Goal: Task Accomplishment & Management: Manage account settings

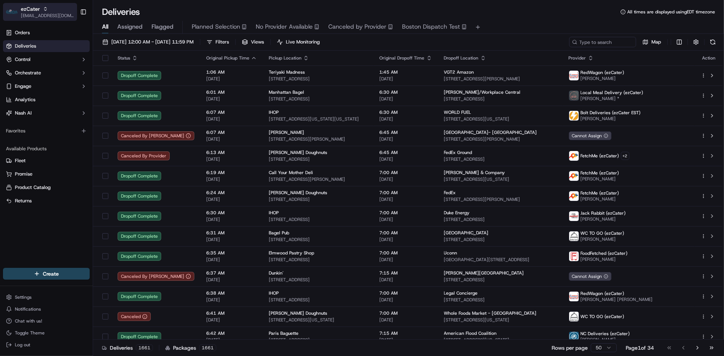
click at [24, 8] on span "ezCater" at bounding box center [30, 8] width 19 height 7
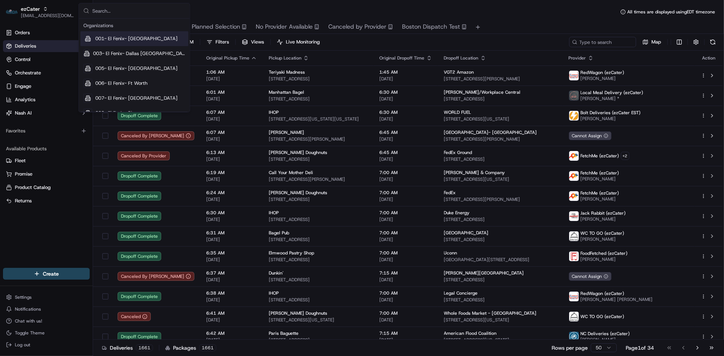
click at [110, 11] on input "text" at bounding box center [138, 10] width 93 height 15
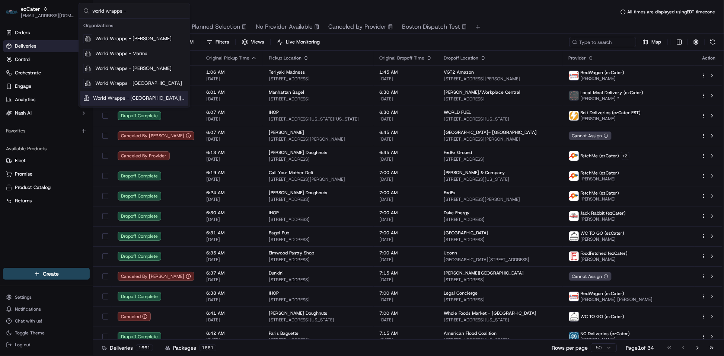
type input "world wrapps -"
click at [493, 351] on div "Deliveries 1661 Packages 1661 Rows per page 50 Page 1 of 34 Go to first page Go…" at bounding box center [408, 348] width 631 height 17
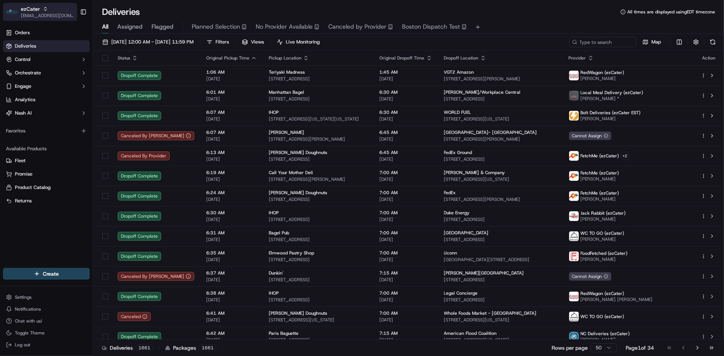
click at [47, 15] on span "[EMAIL_ADDRESS][DOMAIN_NAME]" at bounding box center [47, 16] width 53 height 6
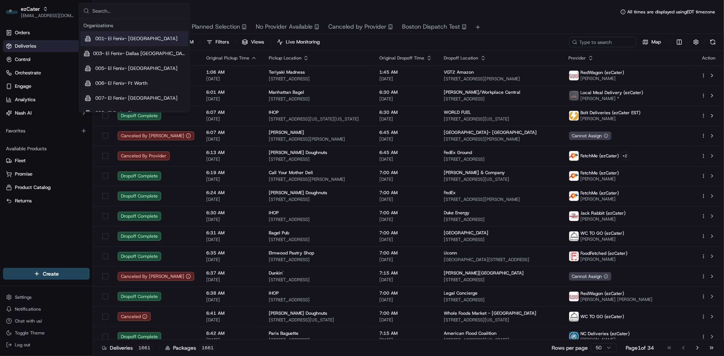
click at [104, 10] on input "text" at bounding box center [138, 10] width 93 height 15
type input "world wra"
click at [114, 39] on span "World Wrapps" at bounding box center [111, 38] width 32 height 7
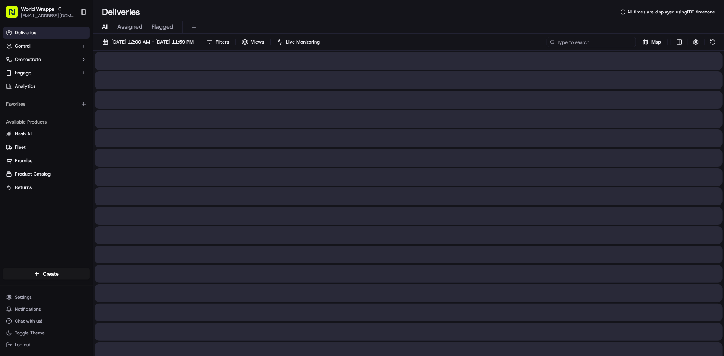
click at [583, 42] on input at bounding box center [591, 42] width 89 height 10
paste input "Charlie Larson"
type input "Charlie Larson"
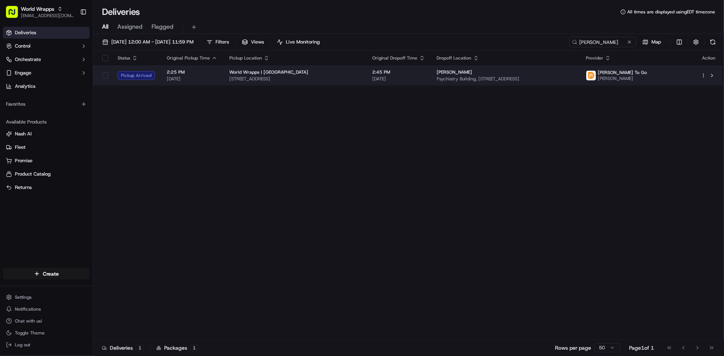
click at [361, 78] on span "240 Stanford Shopping Center c, Palo Alto, CA 94304, USA" at bounding box center [294, 79] width 131 height 6
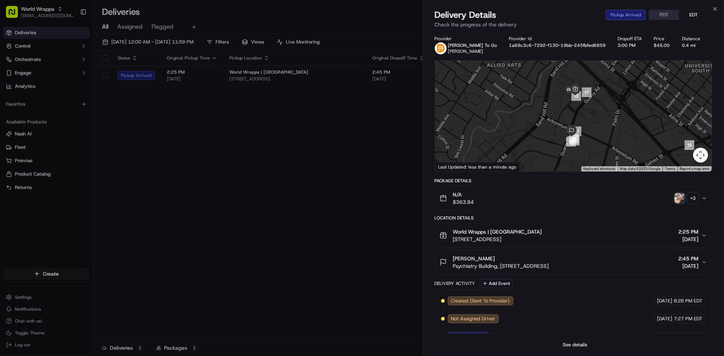
click at [574, 344] on button "See details" at bounding box center [575, 345] width 31 height 10
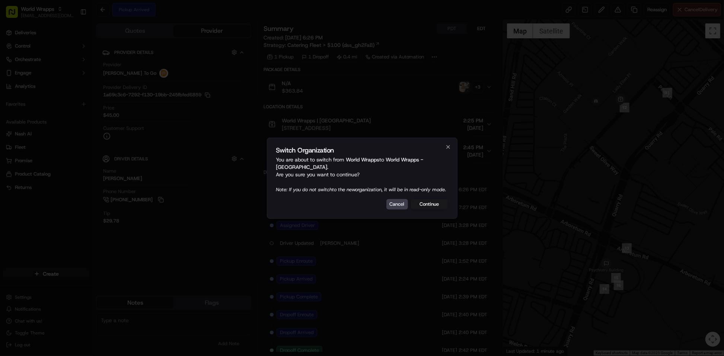
click at [407, 343] on div at bounding box center [362, 178] width 724 height 356
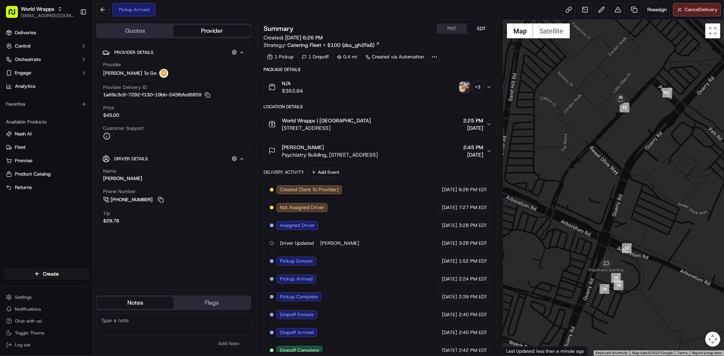
click at [193, 346] on div "No results found Add Note" at bounding box center [173, 332] width 155 height 36
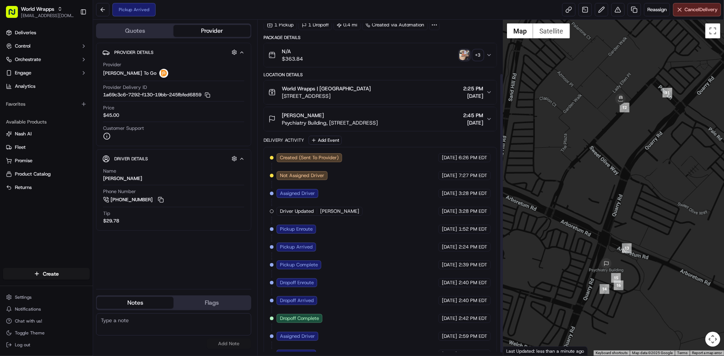
scroll to position [67, 0]
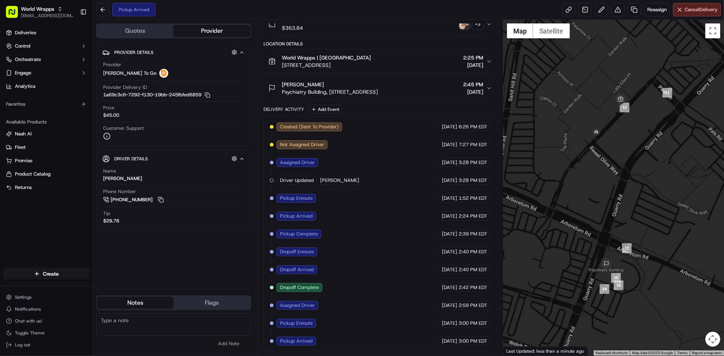
click at [355, 343] on div "Created (Sent To Provider) Ding Dong To Go 09/15/2025 6:26 PM EDT Not Assigned …" at bounding box center [380, 234] width 221 height 223
click at [351, 342] on div "Created (Sent To Provider) Ding Dong To Go 09/15/2025 6:26 PM EDT Not Assigned …" at bounding box center [380, 234] width 221 height 223
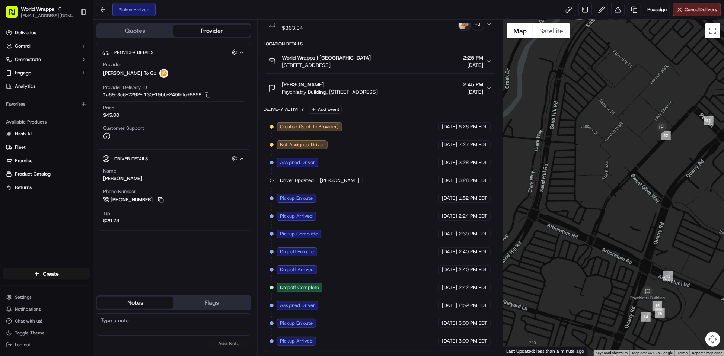
drag, startPoint x: 680, startPoint y: 169, endPoint x: 478, endPoint y: 127, distance: 206.1
click at [478, 127] on div "Quotes Provider Provider Details Hidden ( 4 ) Provider Ding Dong To Go Provider…" at bounding box center [408, 188] width 631 height 336
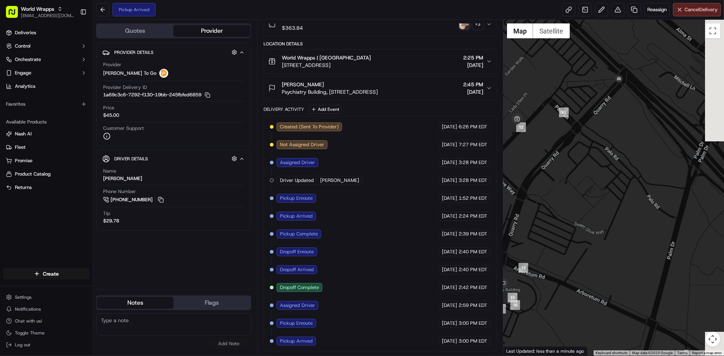
drag, startPoint x: 687, startPoint y: 145, endPoint x: 536, endPoint y: 137, distance: 151.4
click at [536, 137] on div at bounding box center [613, 188] width 221 height 336
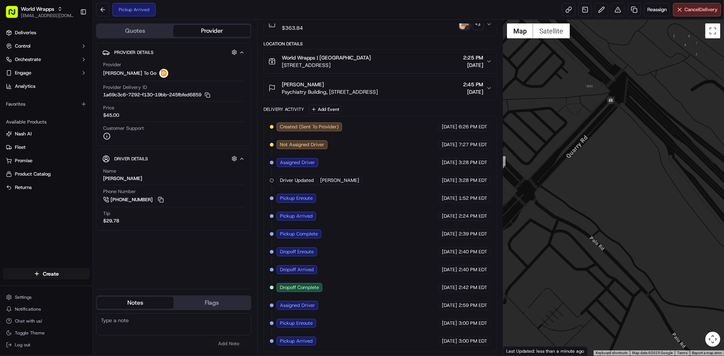
drag, startPoint x: 611, startPoint y: 101, endPoint x: 619, endPoint y: 163, distance: 63.1
click at [619, 163] on div at bounding box center [613, 188] width 221 height 336
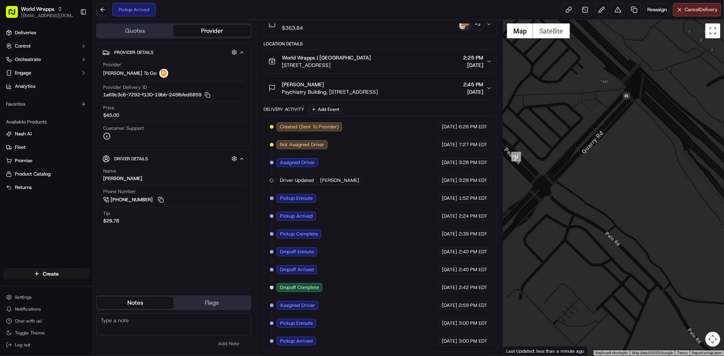
drag, startPoint x: 591, startPoint y: 177, endPoint x: 610, endPoint y: 172, distance: 20.0
click at [610, 172] on div at bounding box center [613, 188] width 221 height 336
click at [367, 337] on div "Created (Sent To Provider) Ding Dong To Go 09/15/2025 6:26 PM EDT Not Assigned …" at bounding box center [380, 234] width 221 height 223
click at [589, 202] on div at bounding box center [613, 188] width 221 height 336
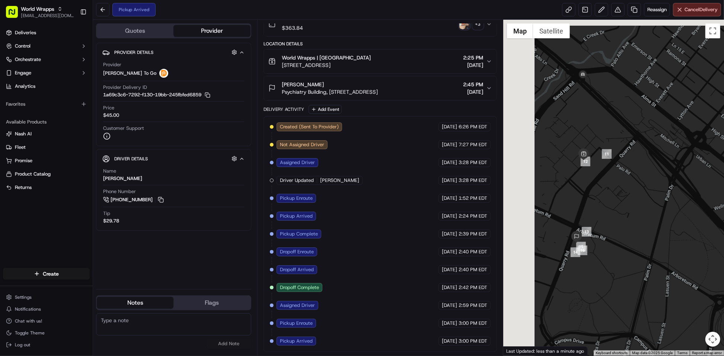
drag, startPoint x: 602, startPoint y: 178, endPoint x: 607, endPoint y: 188, distance: 11.5
click at [633, 226] on div at bounding box center [613, 188] width 221 height 336
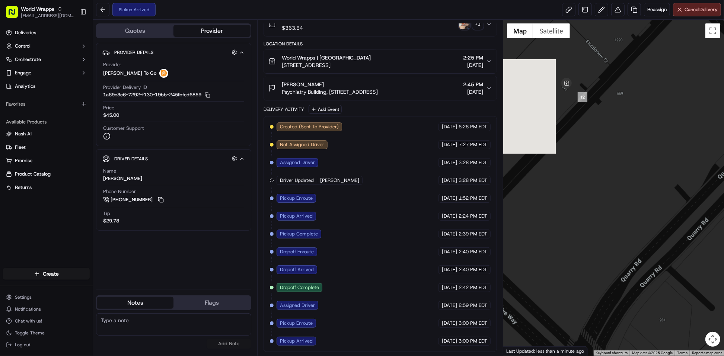
drag, startPoint x: 586, startPoint y: 172, endPoint x: 687, endPoint y: 251, distance: 128.1
click at [687, 252] on div at bounding box center [613, 188] width 221 height 336
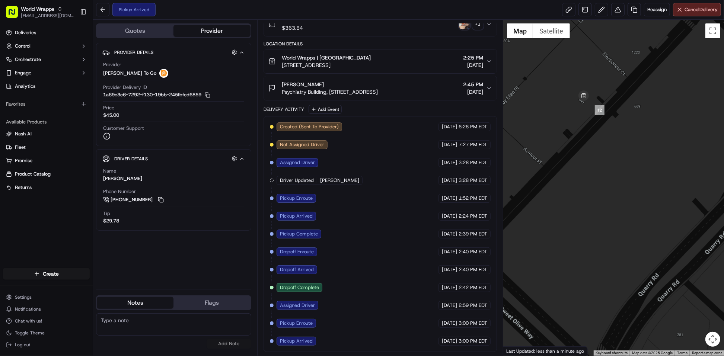
click at [371, 339] on div "Created (Sent To Provider) Ding Dong To Go 09/15/2025 6:26 PM EDT Not Assigned …" at bounding box center [380, 234] width 221 height 223
click at [699, 16] on button "Cancel Delivery" at bounding box center [697, 9] width 48 height 13
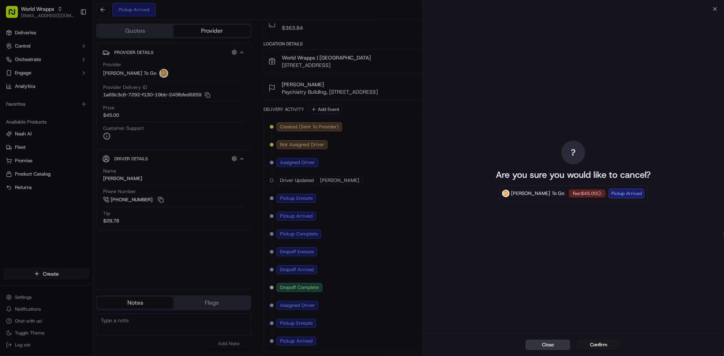
click at [547, 344] on button "Close" at bounding box center [548, 345] width 45 height 10
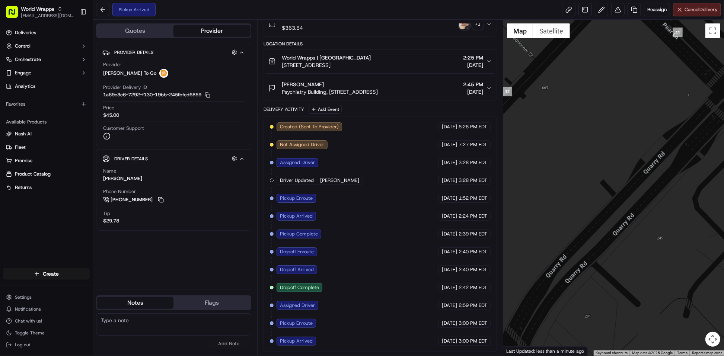
click at [693, 7] on span "Cancel Delivery" at bounding box center [701, 9] width 33 height 7
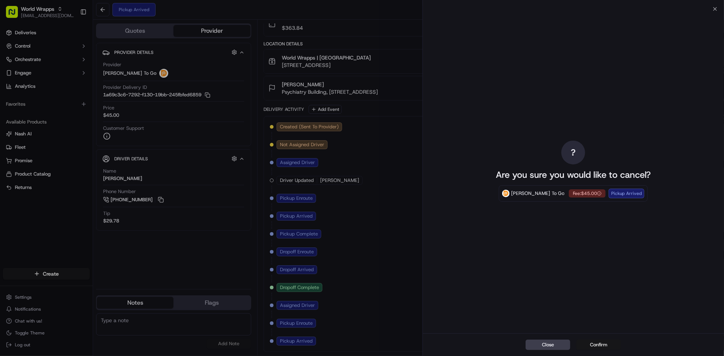
click at [597, 343] on button "Confirm" at bounding box center [598, 345] width 45 height 10
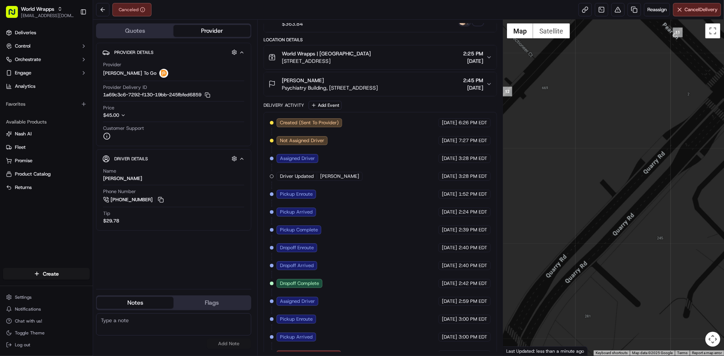
click at [380, 344] on div "Created (Sent To Provider) Ding Dong To Go 09/15/2025 6:26 PM EDT Not Assigned …" at bounding box center [380, 238] width 221 height 241
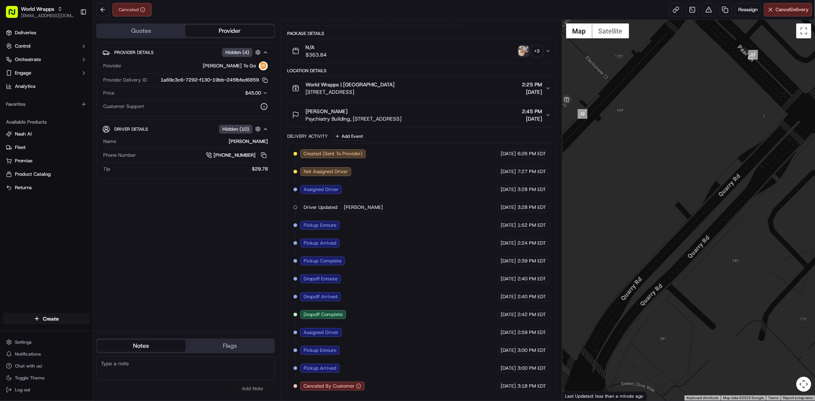
click at [264, 92] on icon "button" at bounding box center [265, 92] width 5 height 5
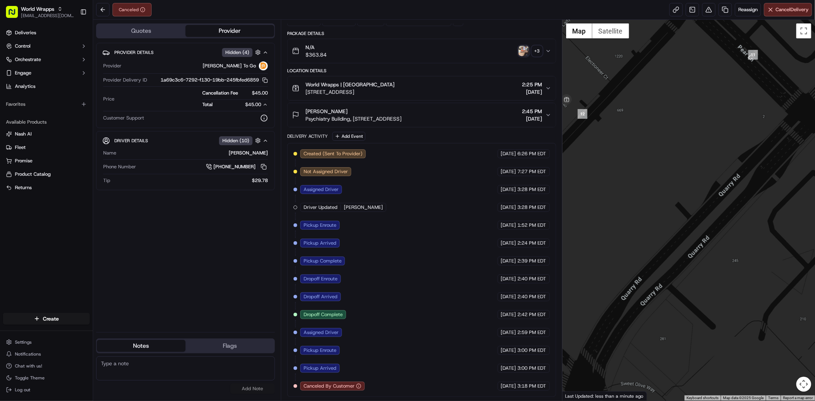
click at [264, 92] on span "$45.00" at bounding box center [256, 93] width 22 height 7
click at [427, 356] on div "Created (Sent To Provider) Ding Dong To Go 09/15/2025 6:26 PM EDT Not Assigned …" at bounding box center [421, 269] width 256 height 241
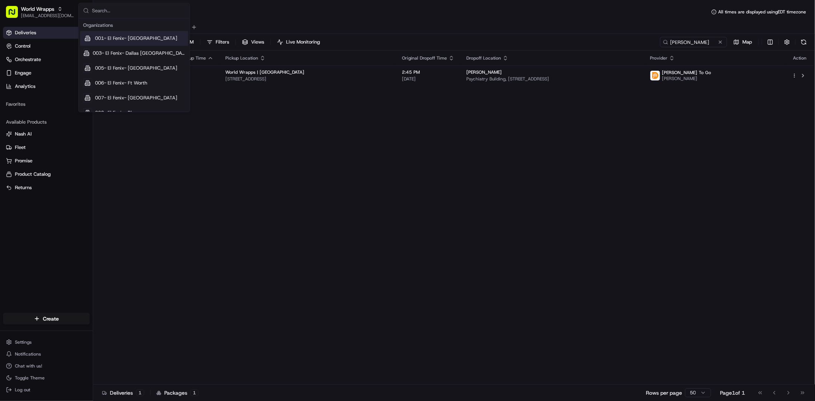
click at [122, 8] on input "text" at bounding box center [138, 10] width 93 height 15
type input "walmart"
click at [311, 203] on div "Status Original Pickup Time Pickup Location Original Dropoff Time Dropoff Locat…" at bounding box center [453, 218] width 720 height 334
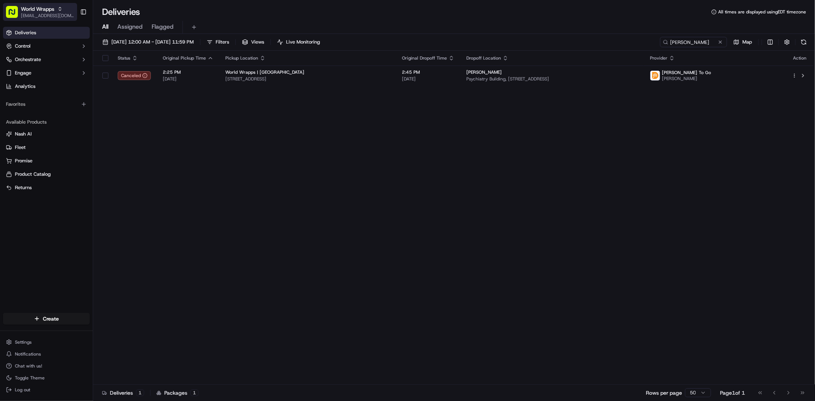
click at [47, 9] on span "World Wrapps" at bounding box center [38, 8] width 34 height 7
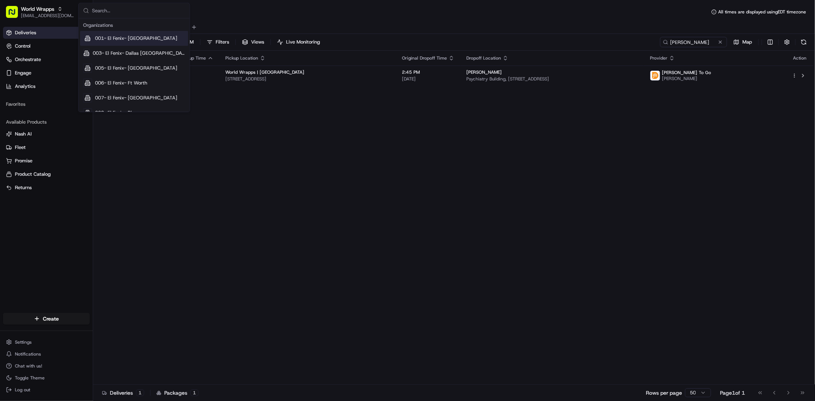
click at [132, 9] on input "text" at bounding box center [138, 10] width 93 height 15
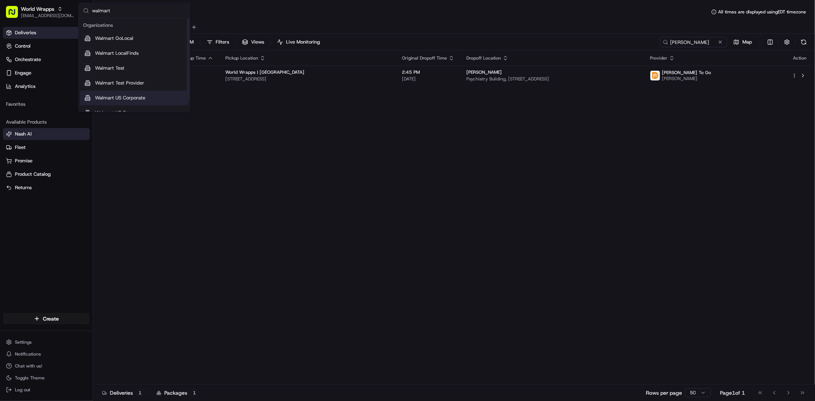
type input "walmart"
click at [472, 168] on div "Status Original Pickup Time Pickup Location Original Dropoff Time Dropoff Locat…" at bounding box center [453, 218] width 720 height 334
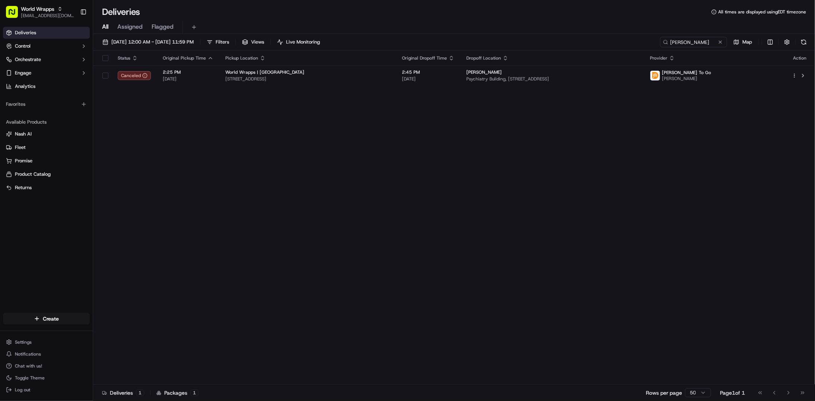
drag, startPoint x: 488, startPoint y: 388, endPoint x: 374, endPoint y: 288, distance: 151.5
click at [488, 388] on div "Deliveries 1 Packages 1 Rows per page 50 Page 1 of 1 Go to first page Go to pre…" at bounding box center [454, 392] width 722 height 17
click at [46, 13] on span "[EMAIL_ADDRESS][DOMAIN_NAME]" at bounding box center [47, 16] width 53 height 6
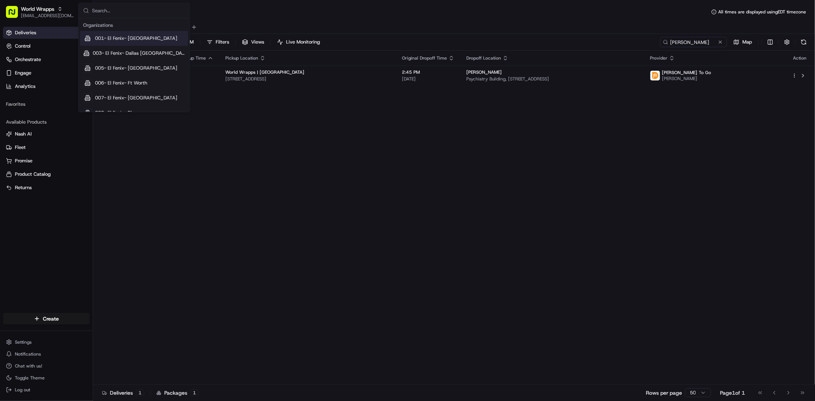
click at [133, 13] on input "text" at bounding box center [138, 10] width 93 height 15
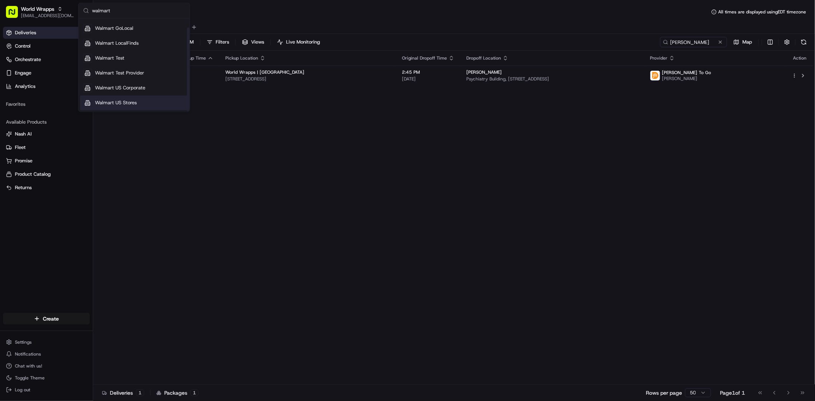
type input "walmart"
click at [132, 105] on span "Walmart US Stores" at bounding box center [116, 103] width 42 height 7
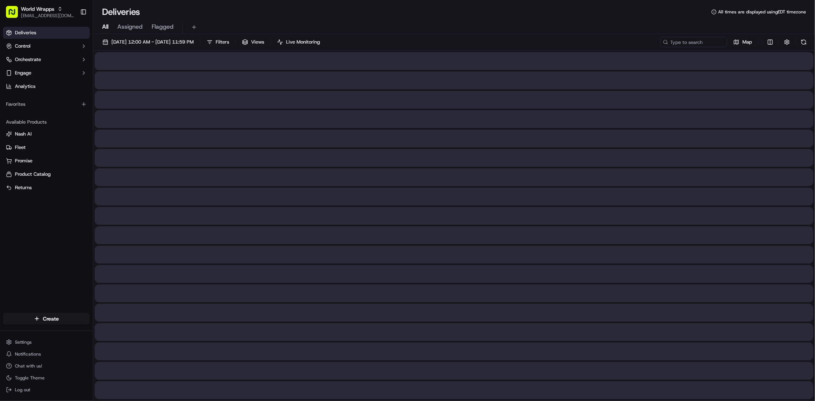
click at [342, 153] on div at bounding box center [454, 158] width 719 height 18
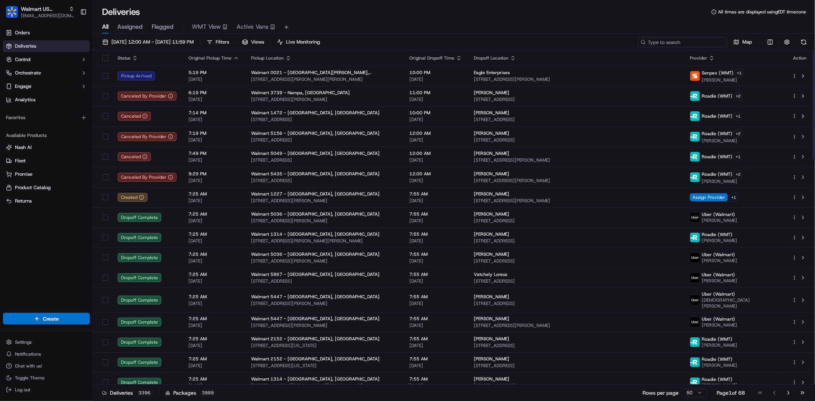
click at [689, 41] on input at bounding box center [682, 42] width 89 height 10
paste input "5191"
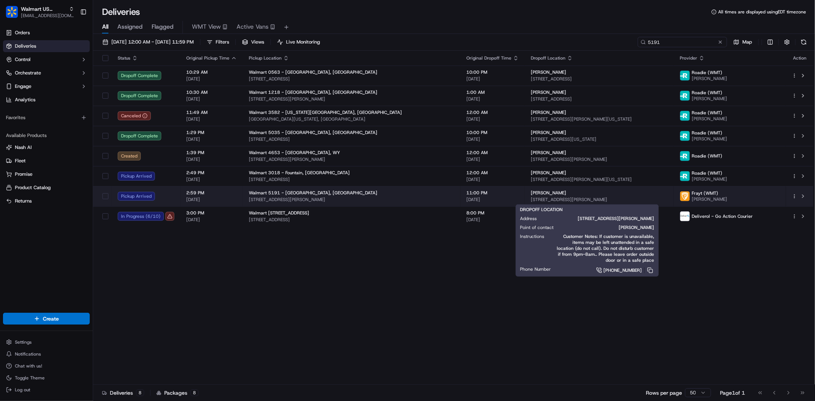
type input "5191"
click at [590, 196] on div "[PERSON_NAME]" at bounding box center [599, 193] width 137 height 6
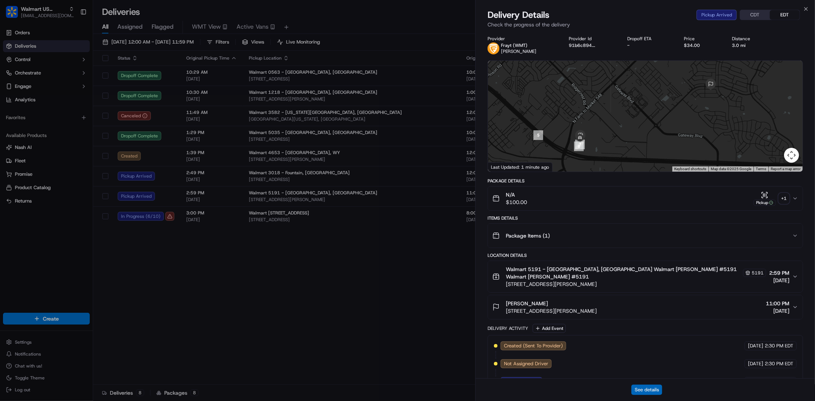
click at [648, 391] on button "See details" at bounding box center [646, 390] width 31 height 10
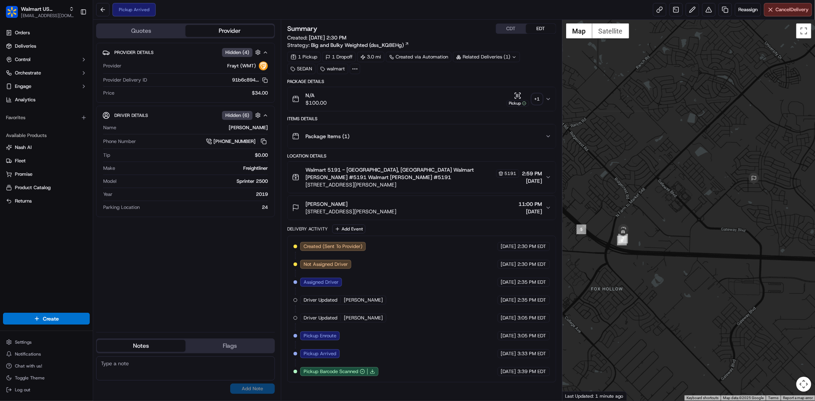
click at [546, 136] on icon "button" at bounding box center [548, 136] width 6 height 6
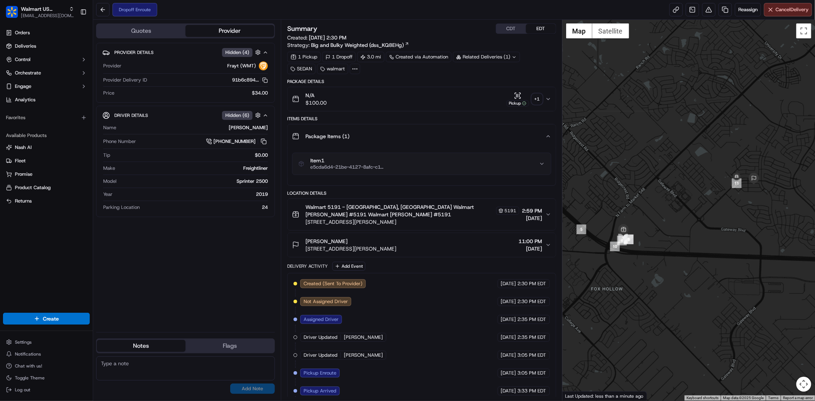
click at [409, 380] on div "Created (Sent To Provider) Frayt (WMT) [DATE] 2:30 PM EDT Not Assigned Driver F…" at bounding box center [421, 364] width 256 height 170
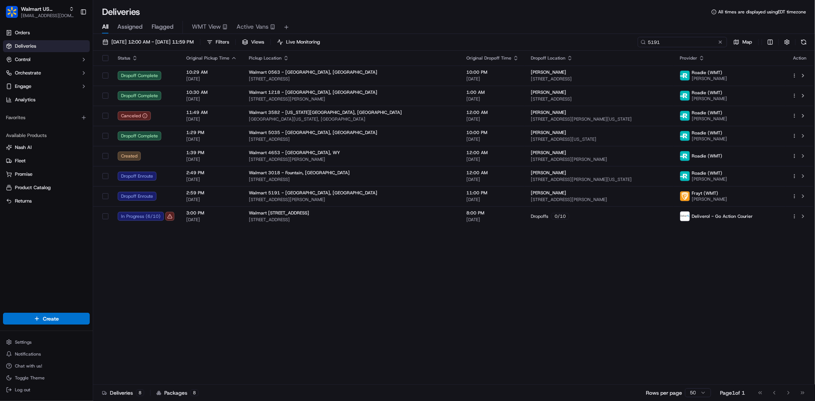
click at [683, 39] on input "5191" at bounding box center [682, 42] width 89 height 10
type input "5"
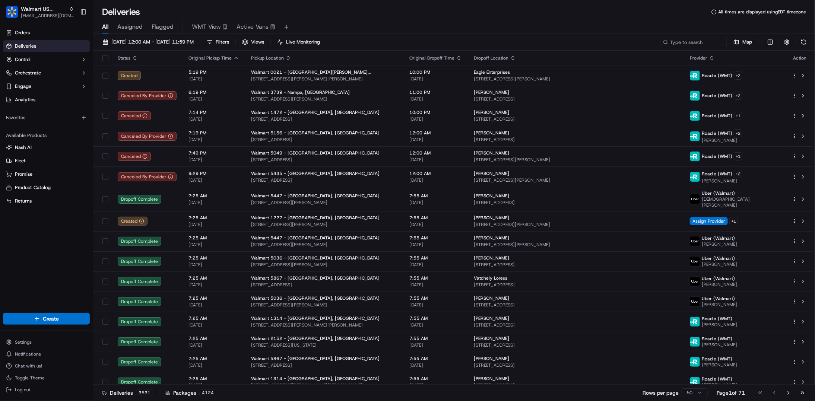
drag, startPoint x: 807, startPoint y: 76, endPoint x: 387, endPoint y: 390, distance: 524.6
click at [387, 390] on div "Deliveries 3531 Packages 4124 Rows per page 50 Page 1 of 71 Go to first page Go…" at bounding box center [454, 392] width 722 height 17
click at [685, 42] on input at bounding box center [682, 42] width 89 height 10
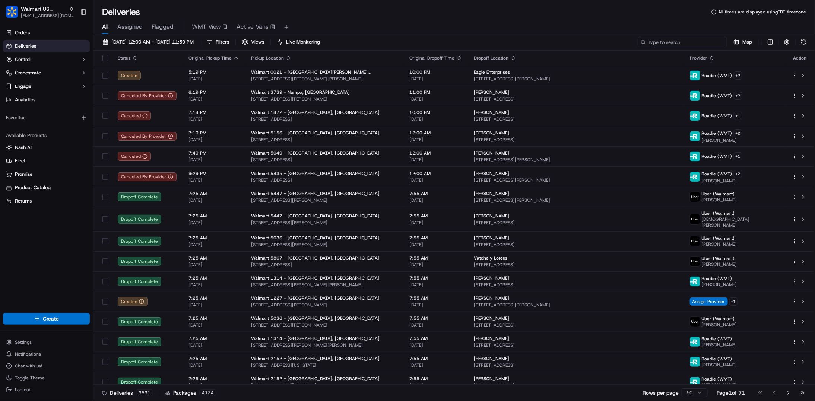
click at [685, 42] on input at bounding box center [682, 42] width 89 height 10
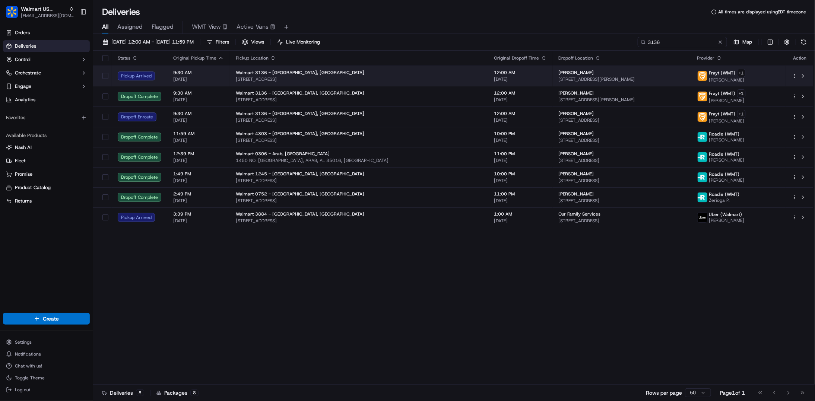
type input "3136"
click at [575, 79] on span "[STREET_ADDRESS][PERSON_NAME]" at bounding box center [622, 79] width 127 height 6
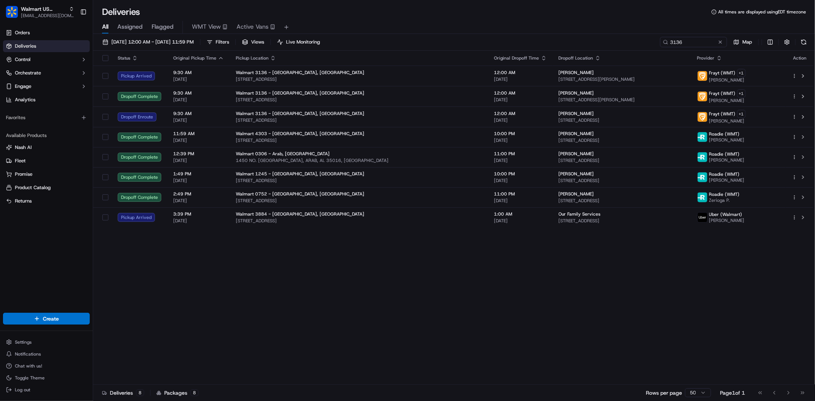
click at [523, 382] on div "Status Original Pickup Time Pickup Location Original Dropoff Time Dropoff Locat…" at bounding box center [453, 218] width 720 height 334
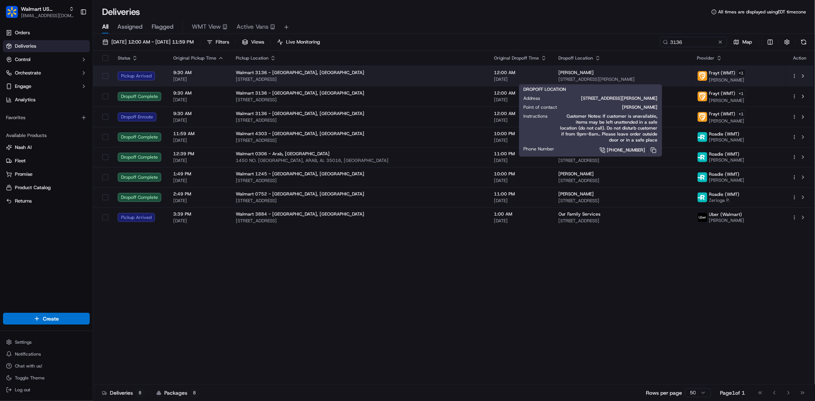
click at [559, 74] on span "[PERSON_NAME]" at bounding box center [576, 73] width 35 height 6
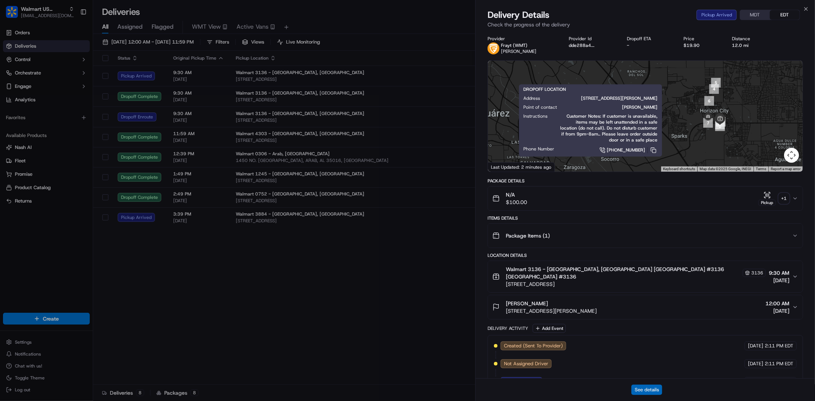
click at [651, 389] on button "See details" at bounding box center [646, 390] width 31 height 10
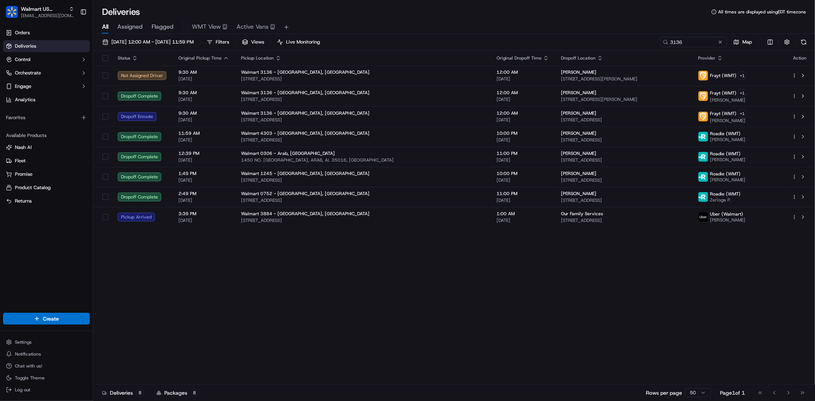
click at [82, 58] on icon "button" at bounding box center [84, 60] width 6 height 6
click at [232, 376] on div "Status Original Pickup Time Pickup Location Original Dropoff Time Dropoff Locat…" at bounding box center [453, 218] width 720 height 334
click at [83, 58] on icon "button" at bounding box center [84, 60] width 6 height 6
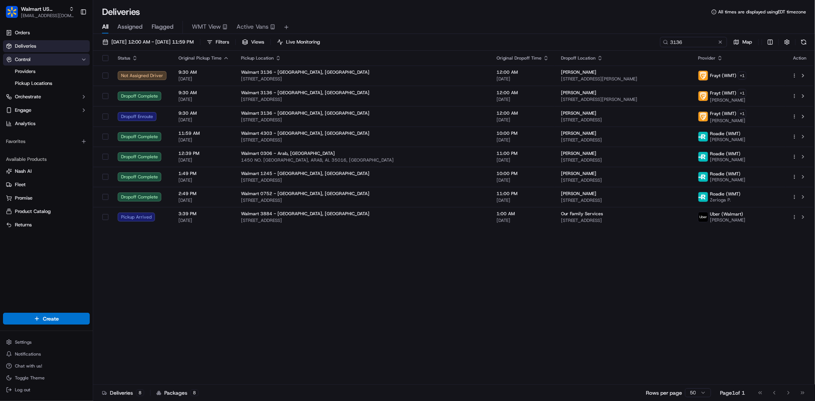
click at [83, 58] on icon "button" at bounding box center [84, 60] width 6 height 6
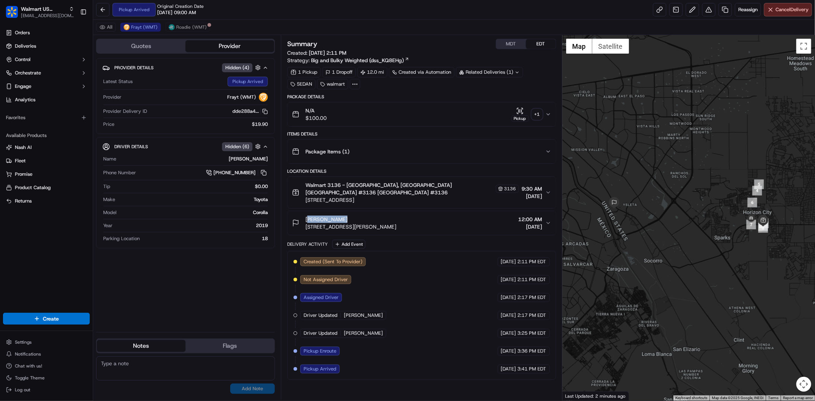
drag, startPoint x: 334, startPoint y: 223, endPoint x: 305, endPoint y: 222, distance: 28.7
click at [305, 222] on div "[PERSON_NAME]" at bounding box center [350, 219] width 91 height 7
copy span "[PERSON_NAME]"
click at [433, 387] on div "Summary MDT EDT Created: [DATE] 2:11 PM Strategy: Big and Bulky Weighted (dss_K…" at bounding box center [421, 218] width 269 height 358
drag, startPoint x: 182, startPoint y: 88, endPoint x: 206, endPoint y: 87, distance: 23.5
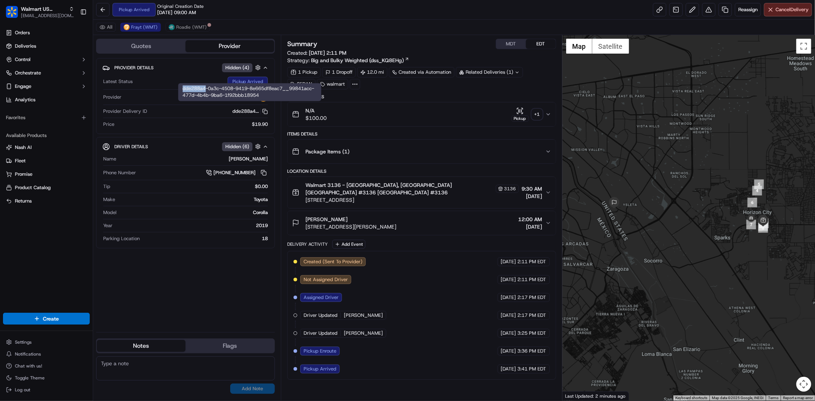
click at [206, 87] on div "dde288a4-0a3c-4508-9419-8e665df8eac7__99841acc-477d-4b4b-9ba6-1f92bbb18954 dde2…" at bounding box center [249, 92] width 143 height 18
copy div "dde288a4"
click at [425, 389] on div "Summary MDT EDT Created: [DATE] 2:11 PM Strategy: Big and Bulky Weighted (dss_K…" at bounding box center [421, 218] width 269 height 358
drag, startPoint x: 241, startPoint y: 163, endPoint x: 271, endPoint y: 162, distance: 29.4
click at [271, 162] on div "Driver Details Hidden ( 6 ) Name [PERSON_NAME] Phone Number [PHONE_NUMBER] Tip …" at bounding box center [185, 192] width 179 height 111
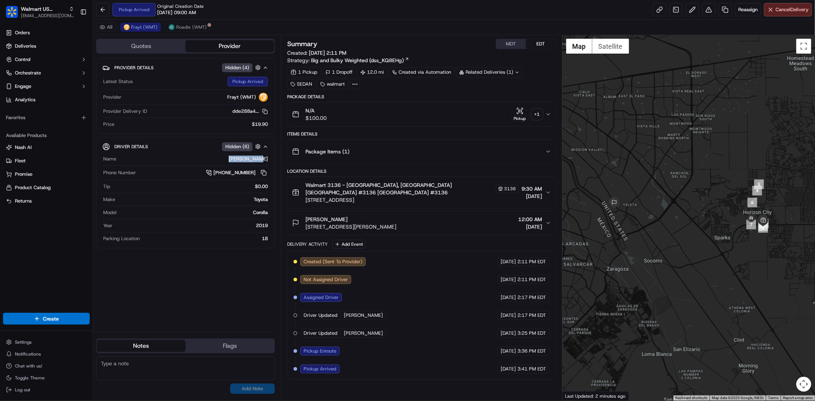
copy div "[PERSON_NAME]"
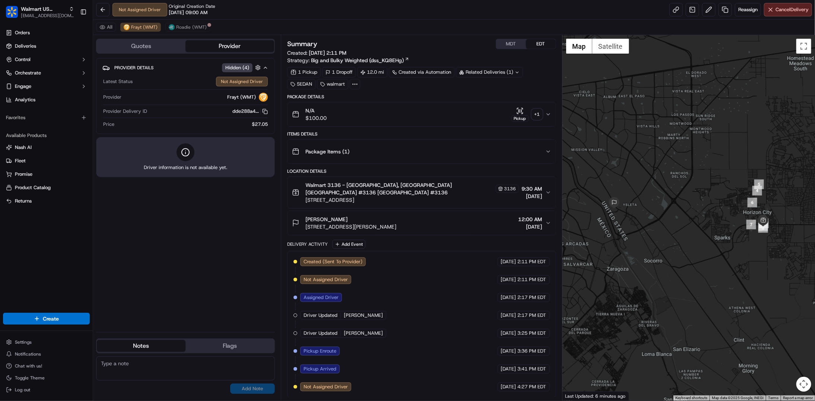
click at [429, 391] on div "Created (Sent To Provider) Frayt (WMT) [DATE] 2:11 PM EDT Not Assigned Driver F…" at bounding box center [421, 324] width 256 height 134
click at [28, 344] on html "Walmart US Stores [EMAIL_ADDRESS][DOMAIN_NAME] Toggle Sidebar Orders Deliveries…" at bounding box center [407, 200] width 815 height 401
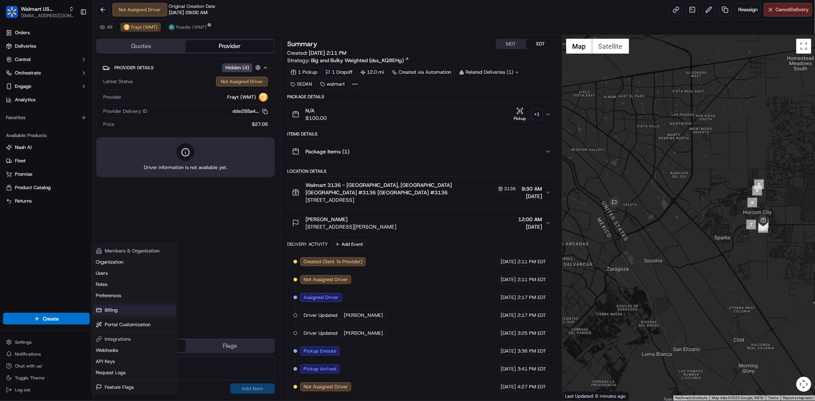
click at [115, 309] on link "Billing" at bounding box center [134, 310] width 83 height 11
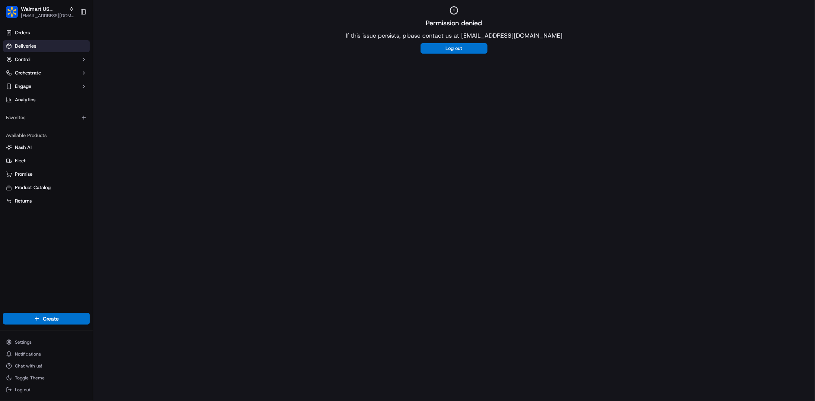
click at [25, 44] on span "Deliveries" at bounding box center [25, 46] width 21 height 7
